Goal: Navigation & Orientation: Find specific page/section

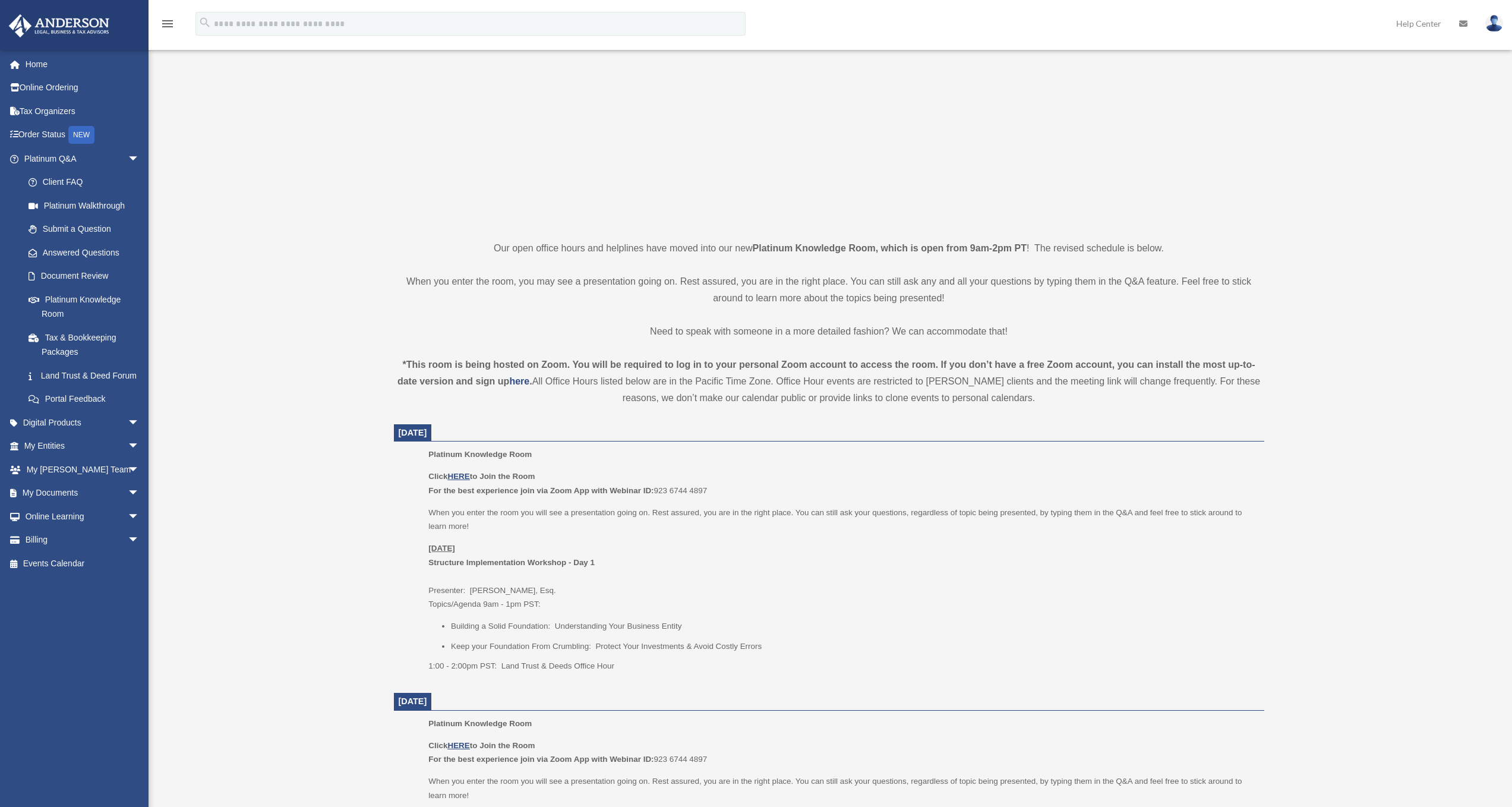
scroll to position [119, 0]
click at [464, 471] on p "Click HERE to Join the Room For the best experience join via Zoom App with Webi…" at bounding box center [842, 484] width 827 height 28
click at [465, 475] on u "HERE" at bounding box center [458, 476] width 22 height 9
click at [788, 475] on p "Click HERE to Join the Room For the best experience join via Zoom App with Webi…" at bounding box center [842, 484] width 827 height 28
click at [41, 131] on link "Order Status NEW" at bounding box center [83, 135] width 149 height 24
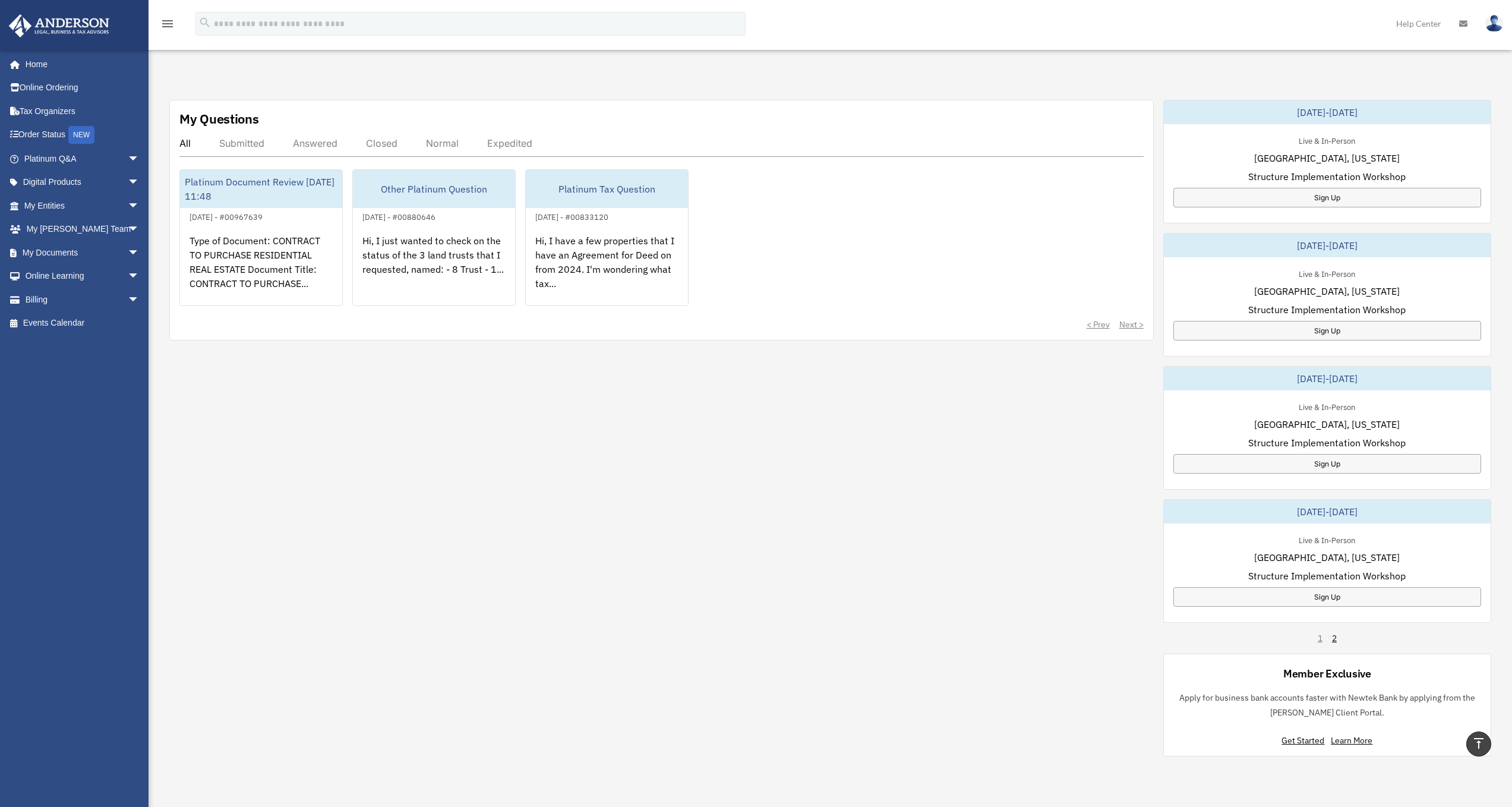
scroll to position [416, 0]
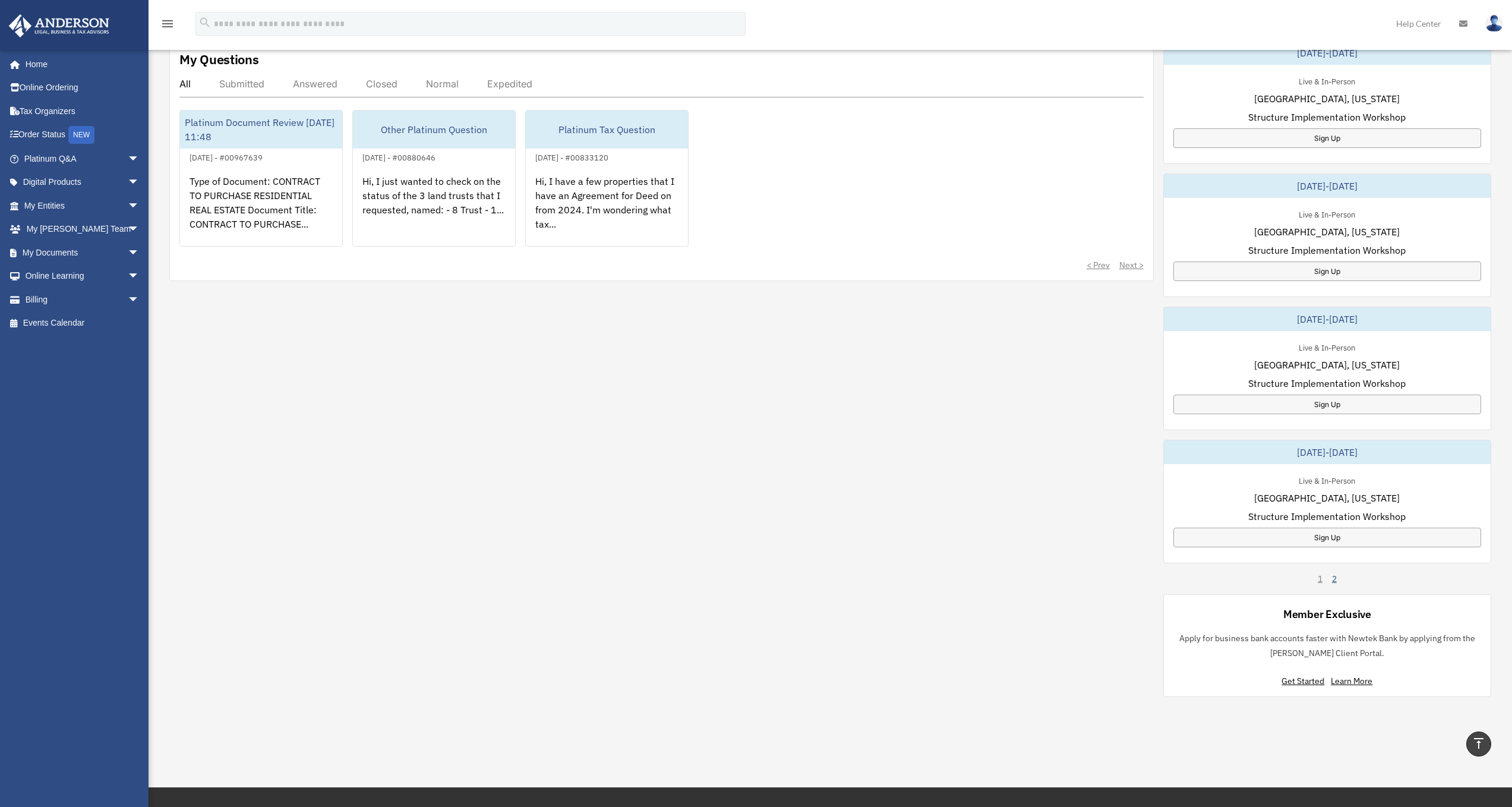
click at [1335, 575] on link "2" at bounding box center [1334, 579] width 4 height 12
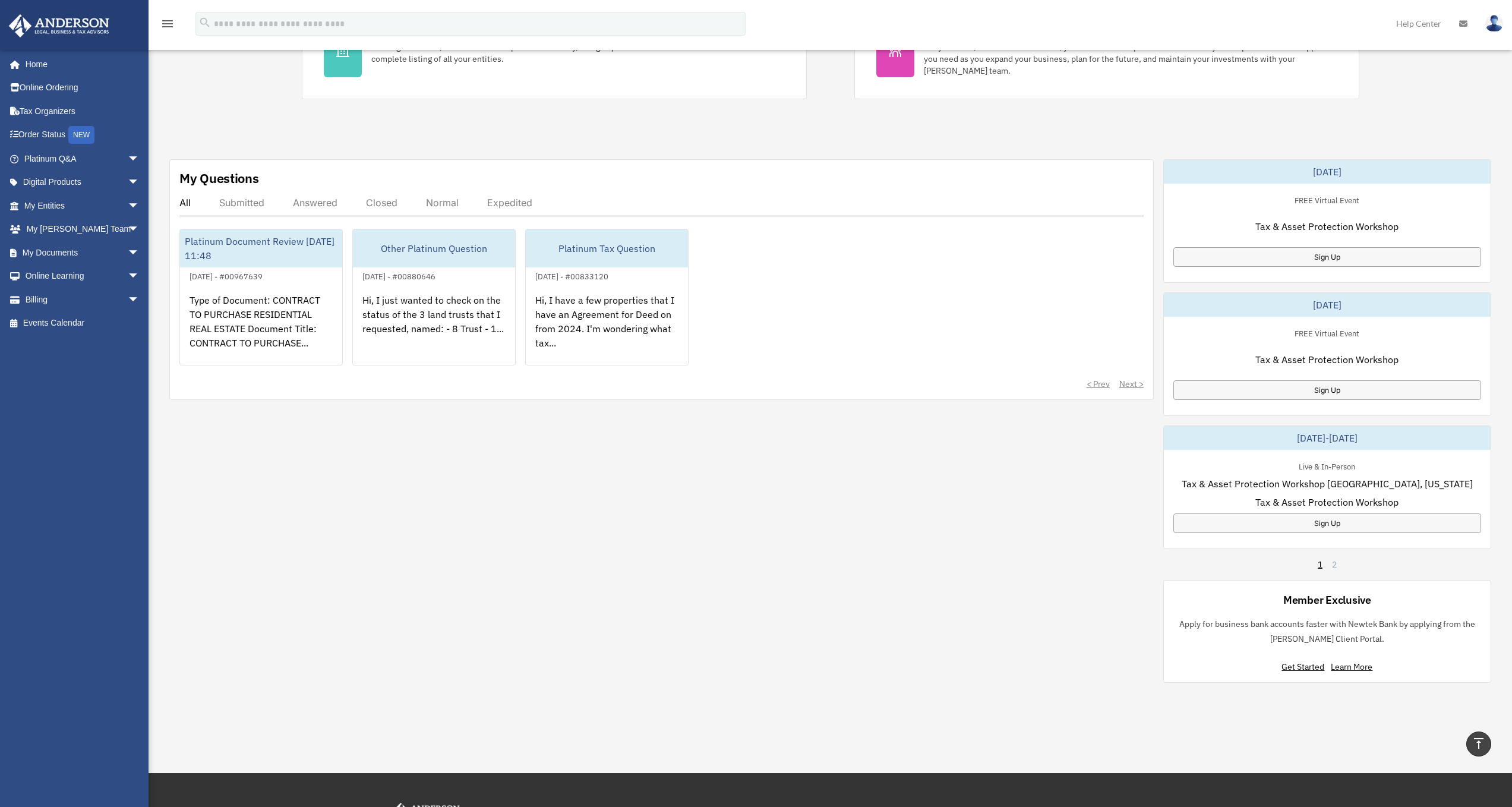
scroll to position [238, 0]
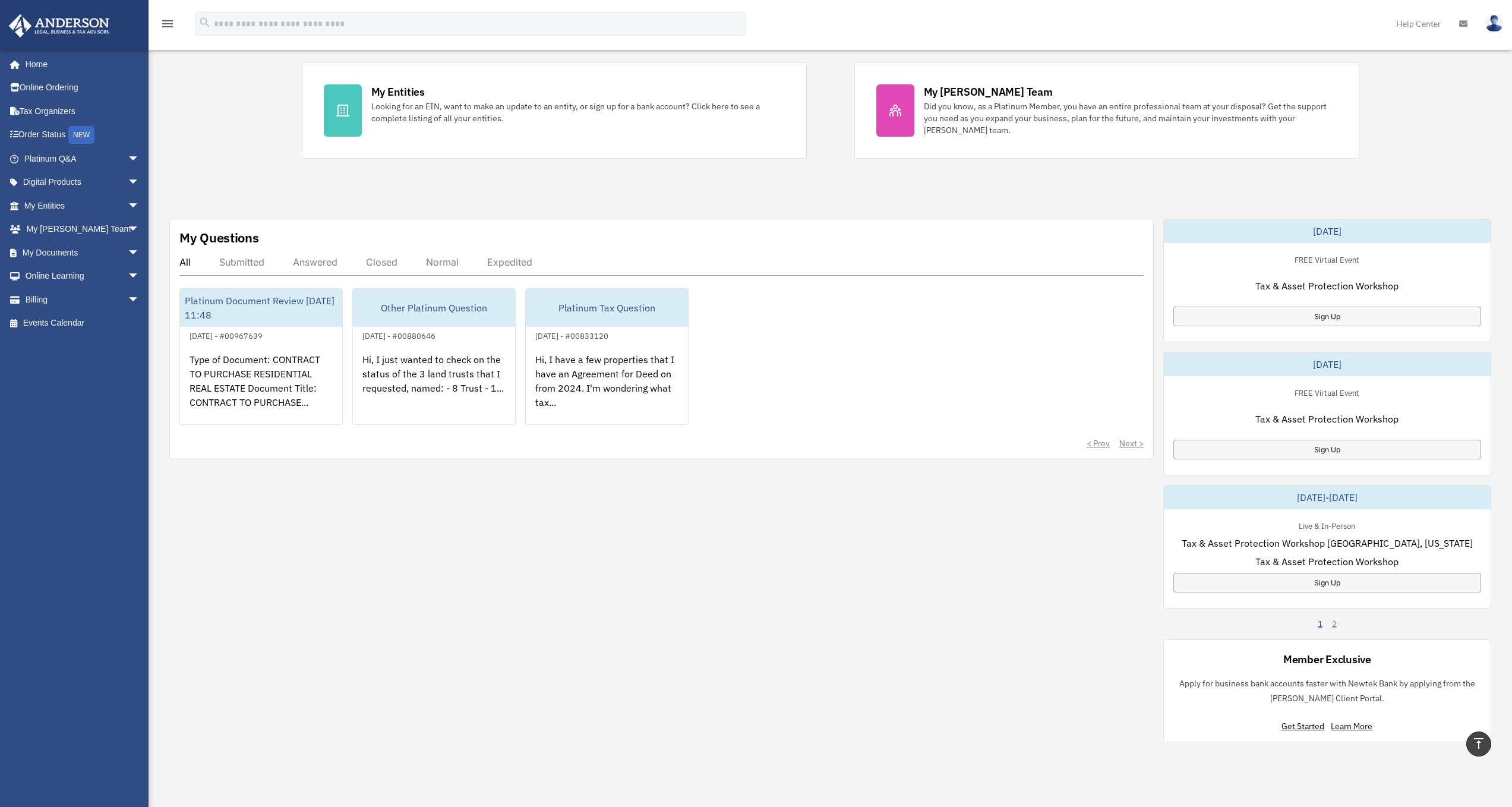
click at [1322, 621] on link "1" at bounding box center [1320, 624] width 4 height 12
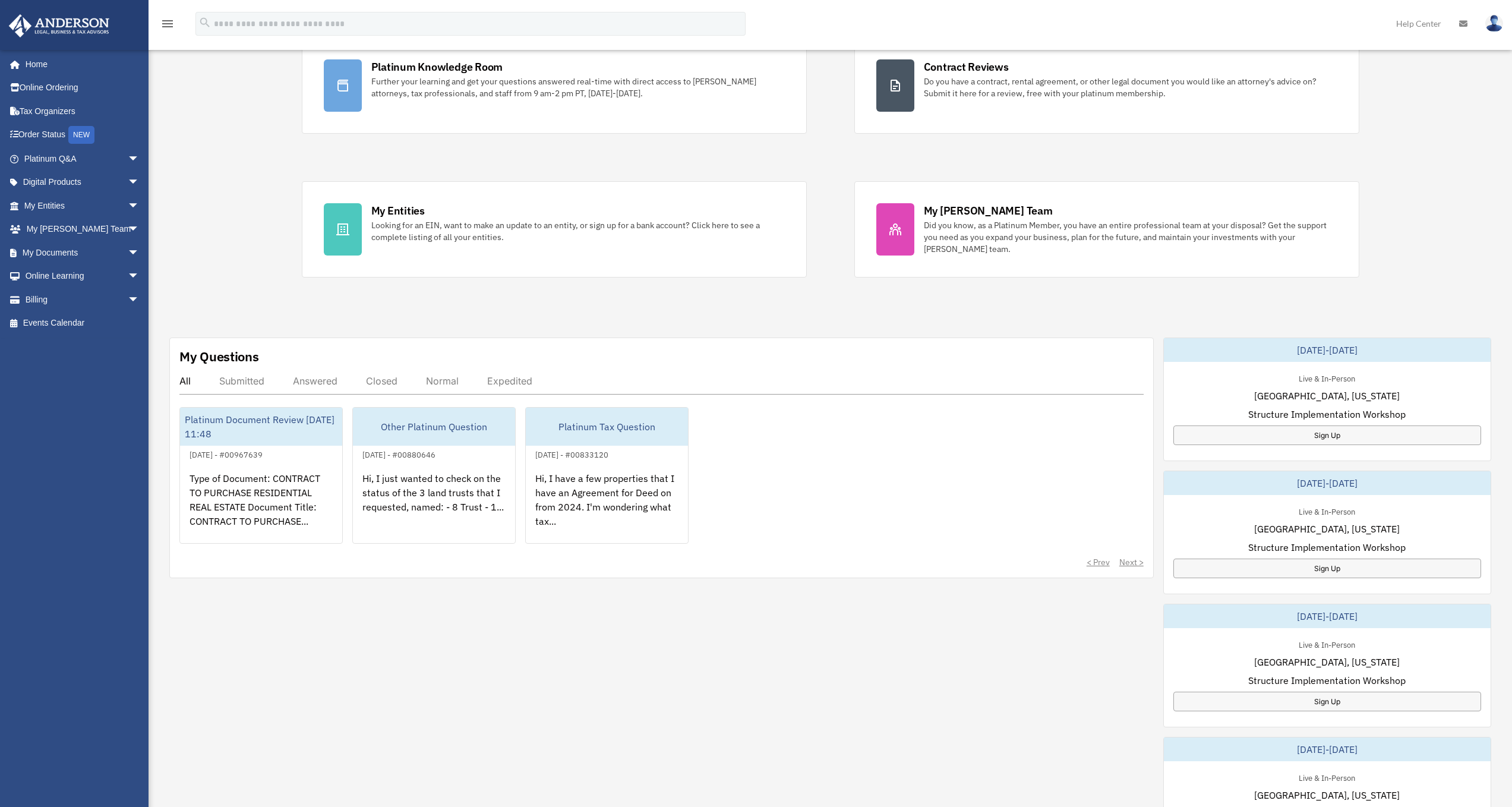
scroll to position [0, 0]
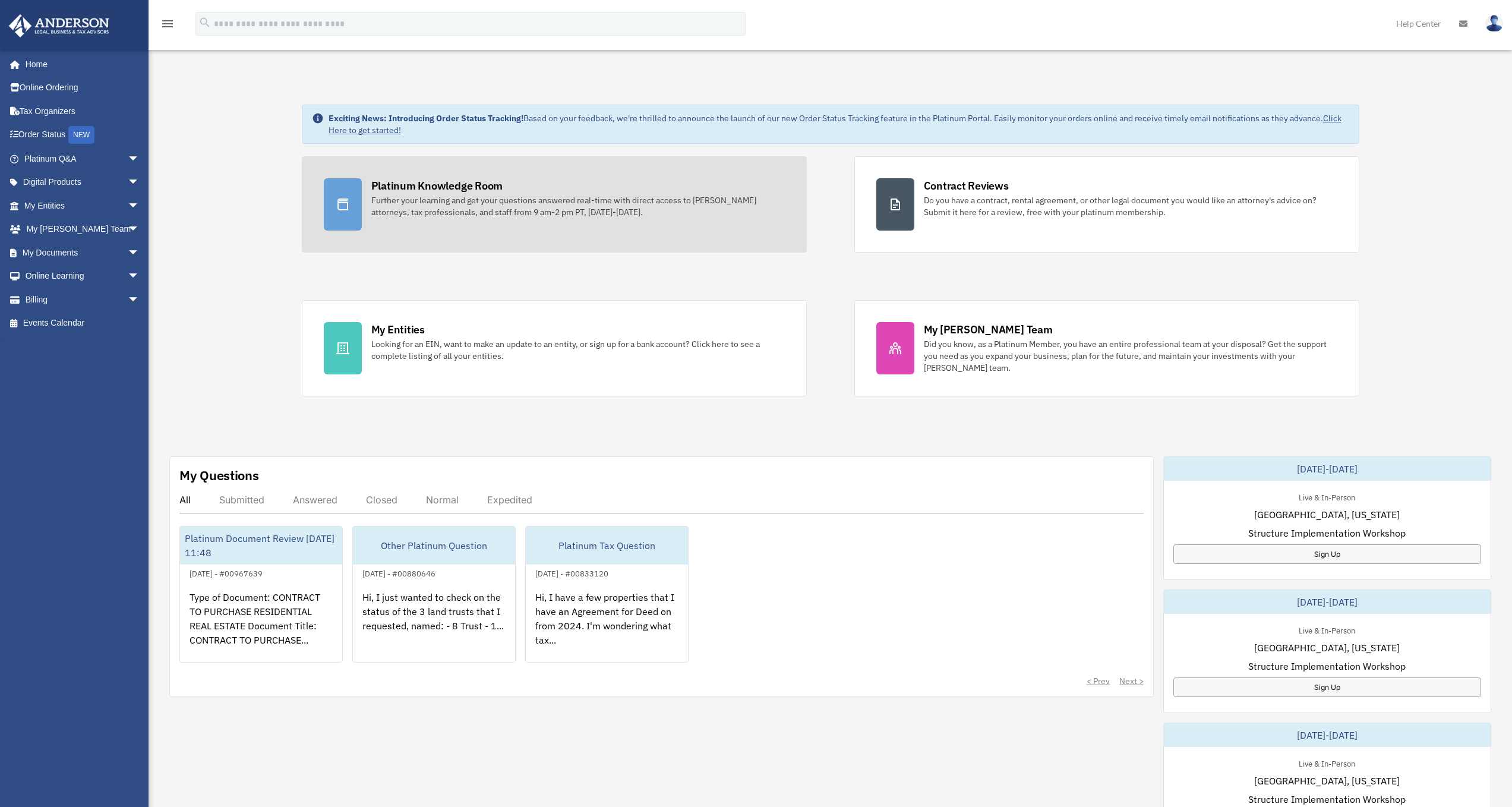
click at [466, 211] on div "Further your learning and get your questions answered real-time with direct acc…" at bounding box center [578, 206] width 413 height 24
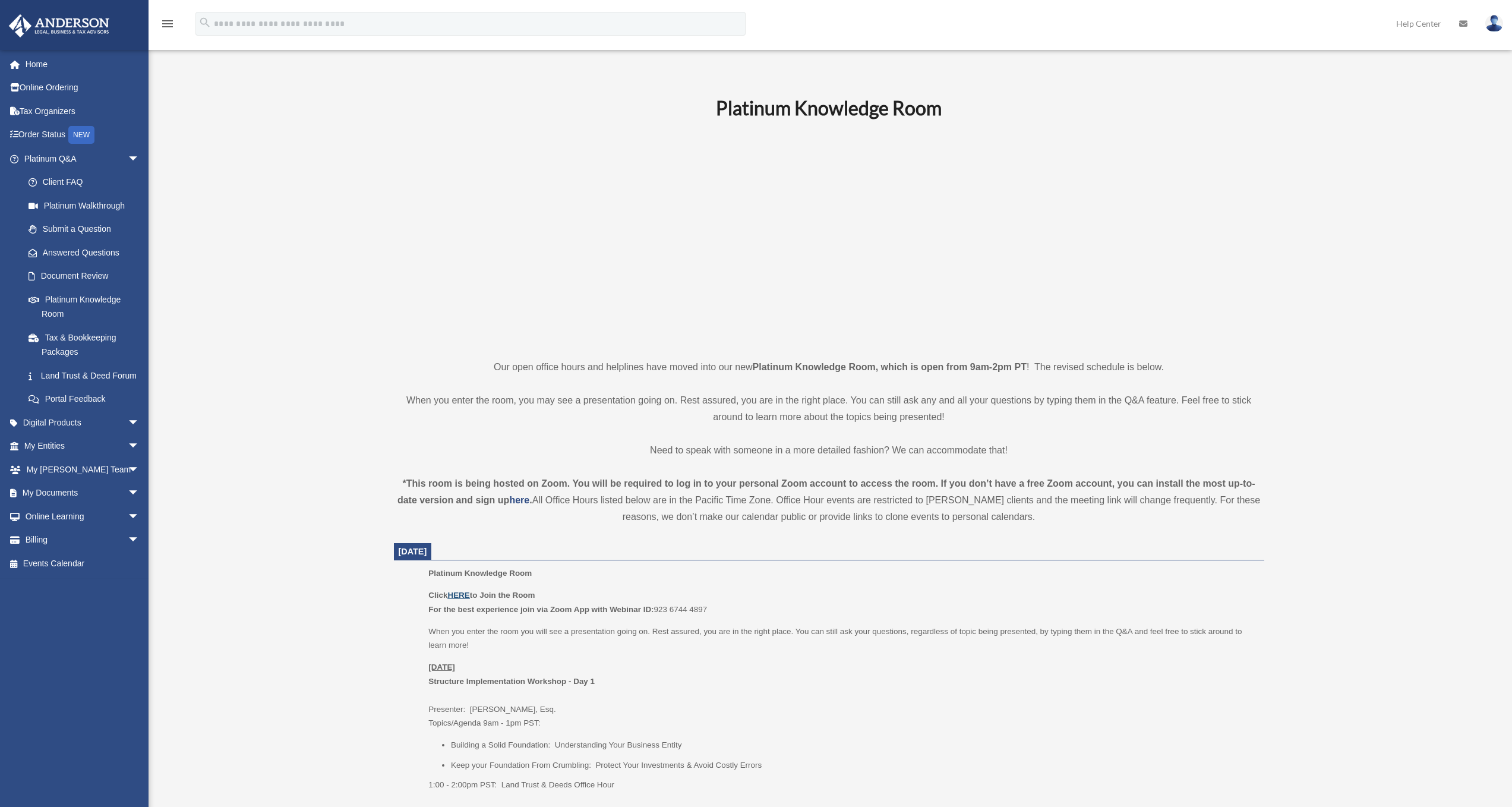
click at [460, 594] on u "HERE" at bounding box center [458, 595] width 22 height 9
click at [44, 89] on link "Online Ordering" at bounding box center [83, 88] width 149 height 24
